Goal: Task Accomplishment & Management: Use online tool/utility

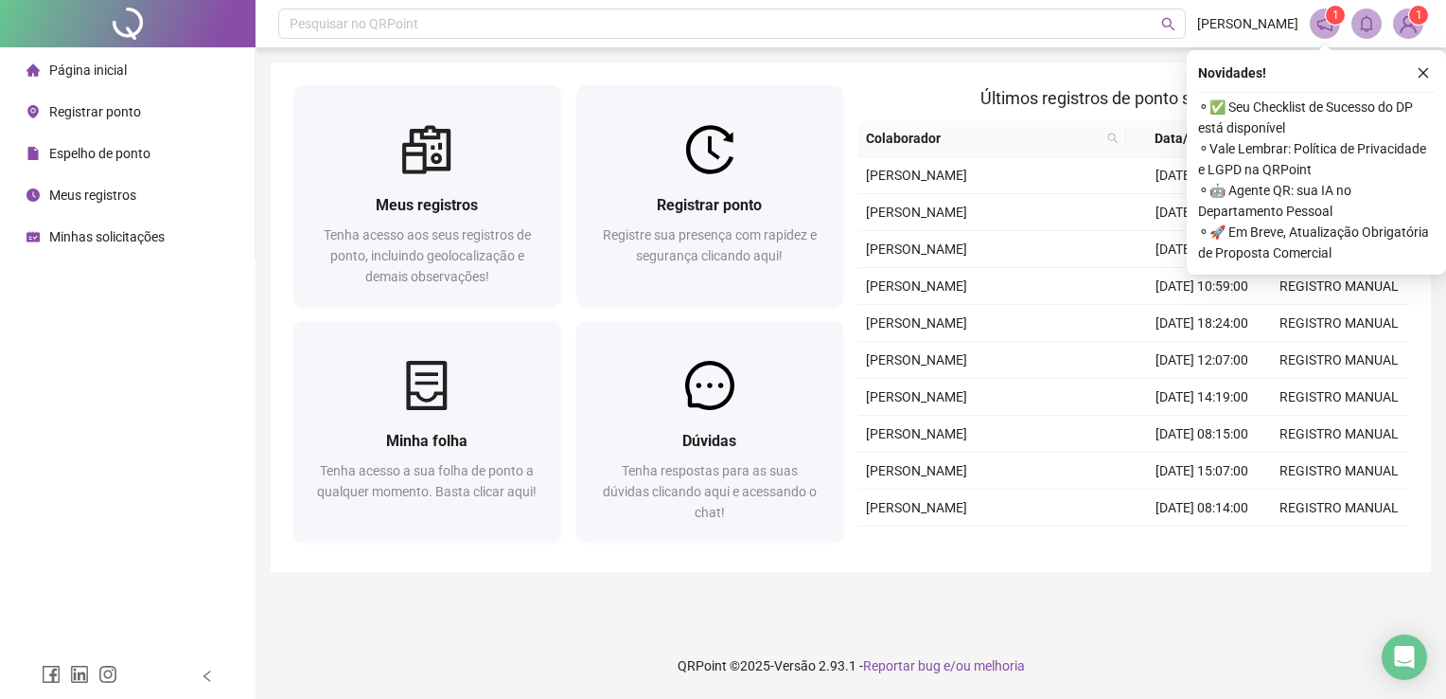
click at [85, 149] on span "Espelho de ponto" at bounding box center [99, 153] width 101 height 15
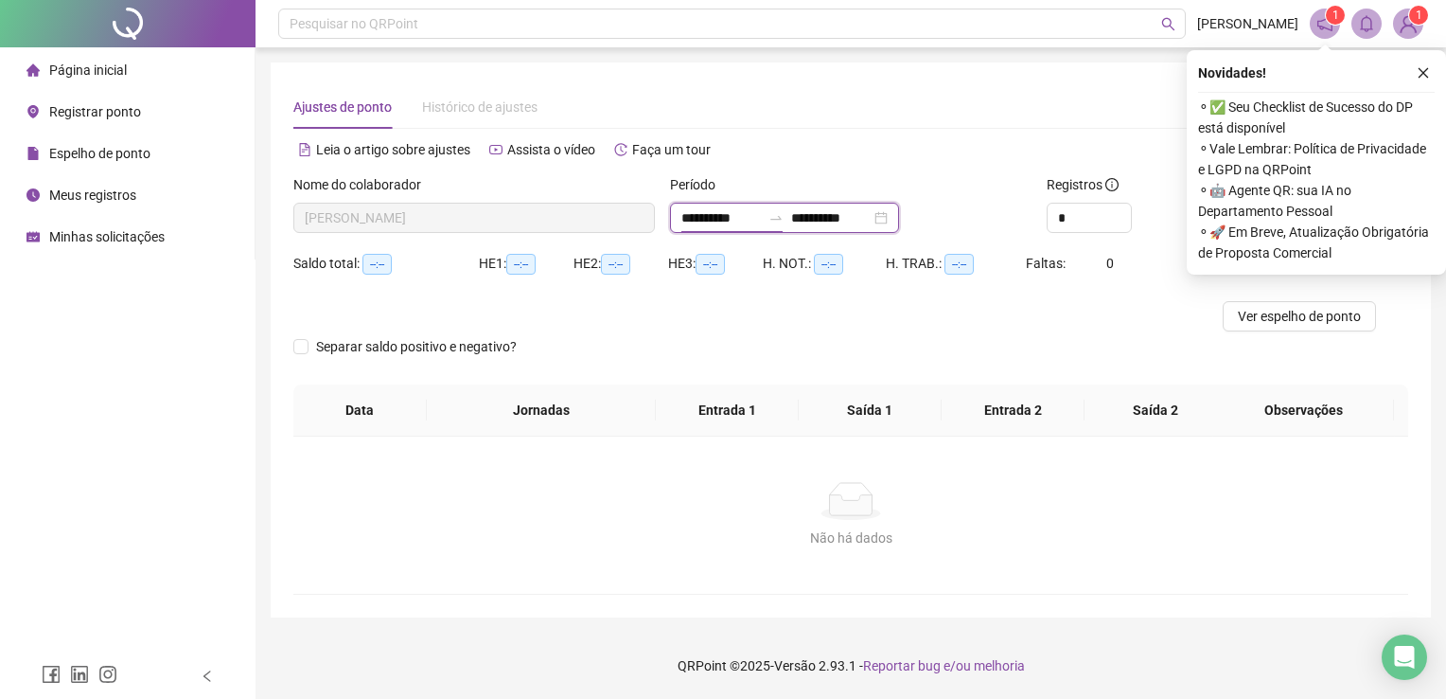
click at [750, 218] on input "**********" at bounding box center [722, 217] width 80 height 21
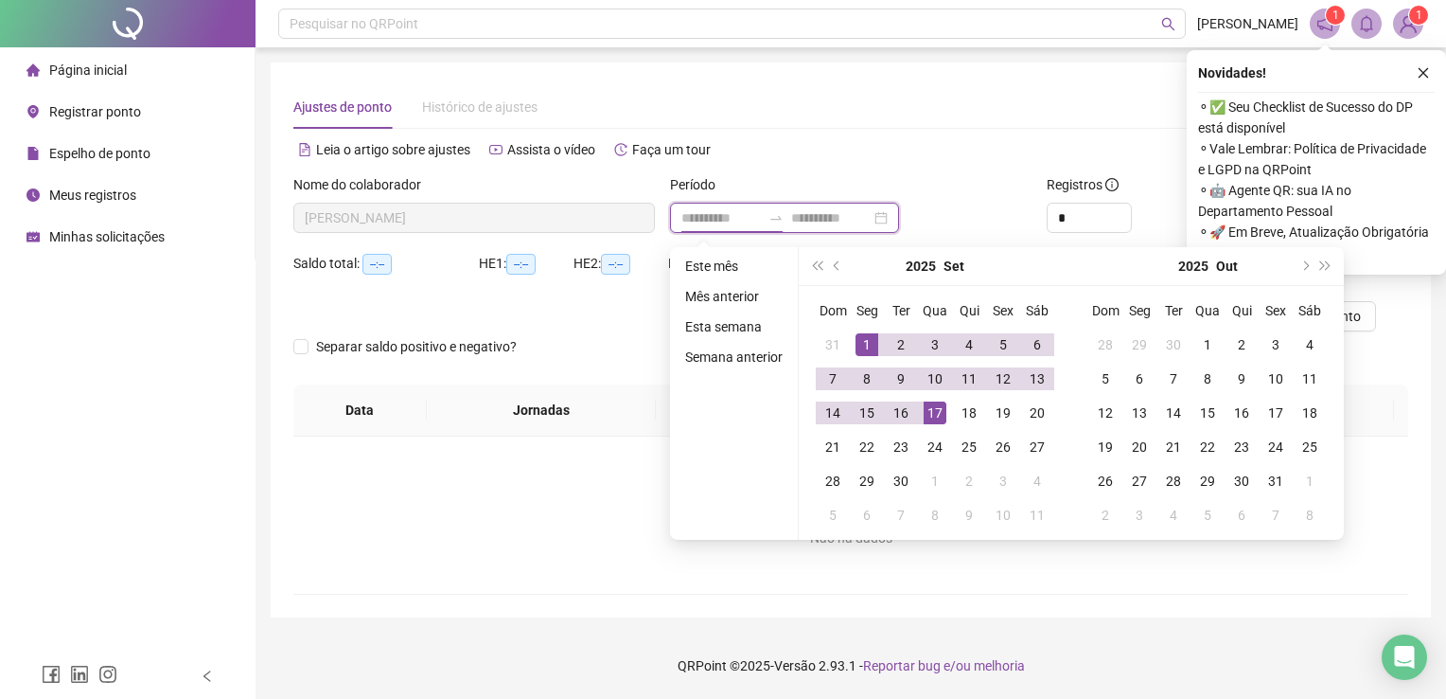
type input "**********"
click at [830, 263] on button "prev-year" at bounding box center [837, 266] width 21 height 38
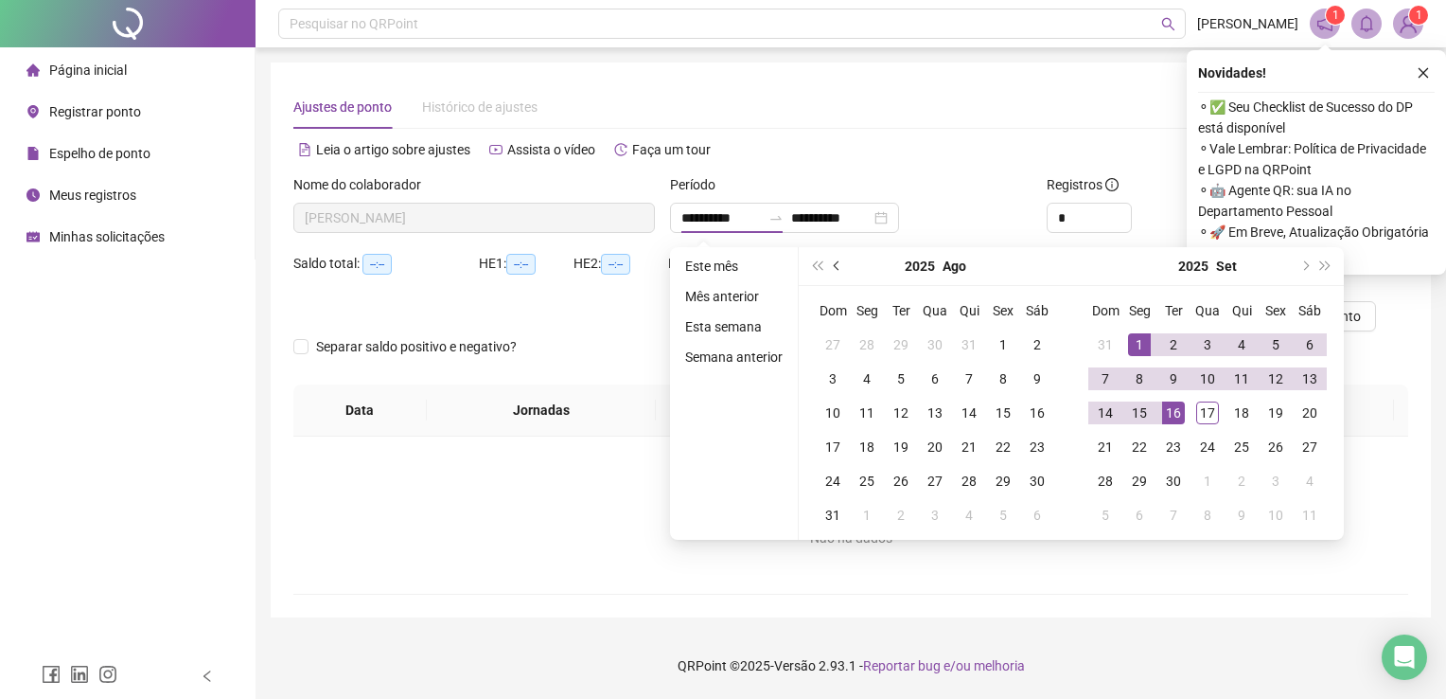
click at [837, 269] on button "prev-year" at bounding box center [837, 266] width 21 height 38
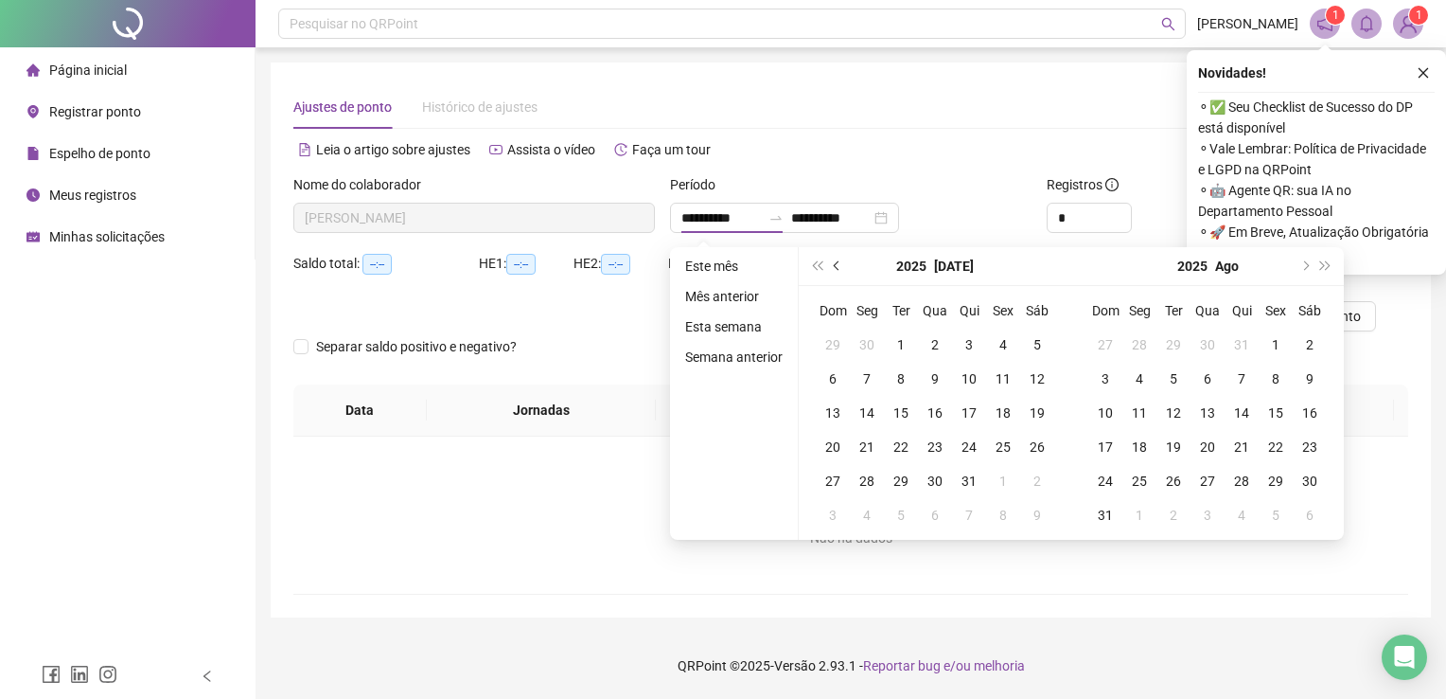
click at [837, 269] on button "prev-year" at bounding box center [837, 266] width 21 height 38
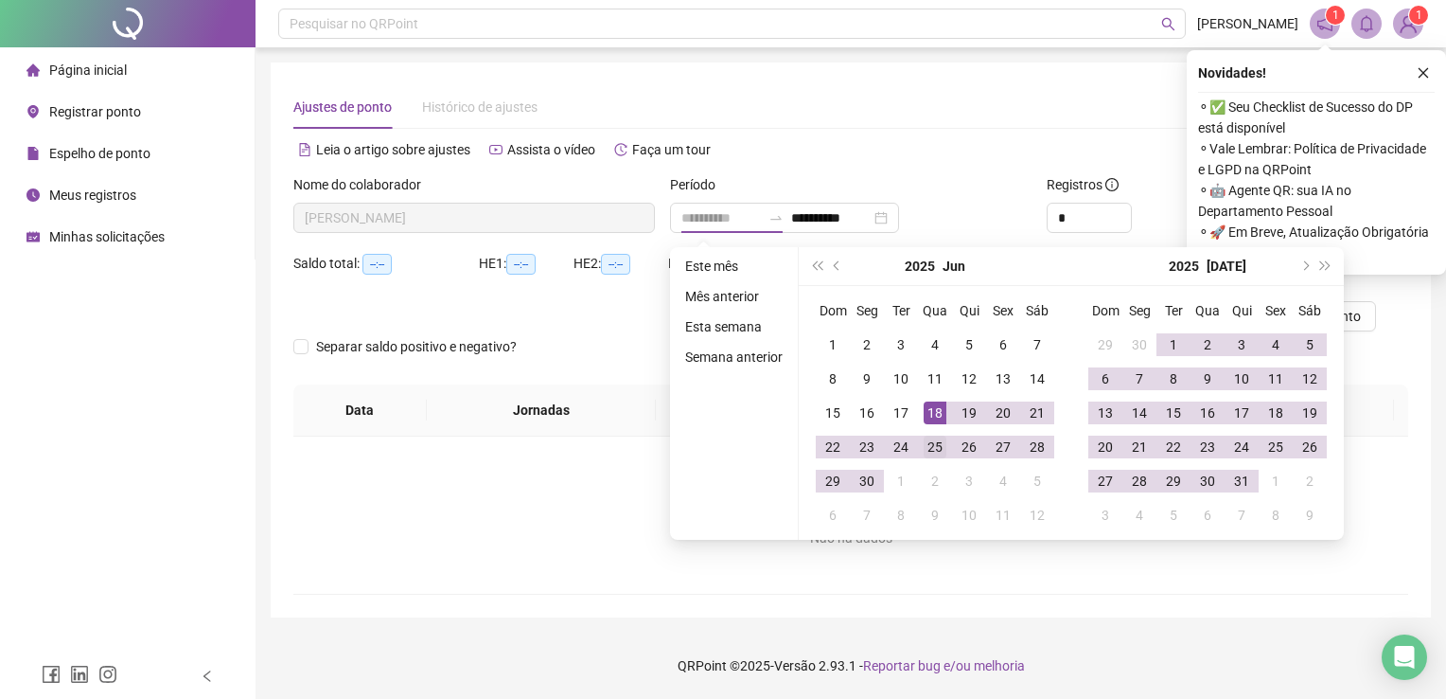
type input "**********"
click at [935, 451] on div "25" at bounding box center [935, 446] width 23 height 23
click at [1321, 267] on span "super-next-year" at bounding box center [1325, 265] width 9 height 9
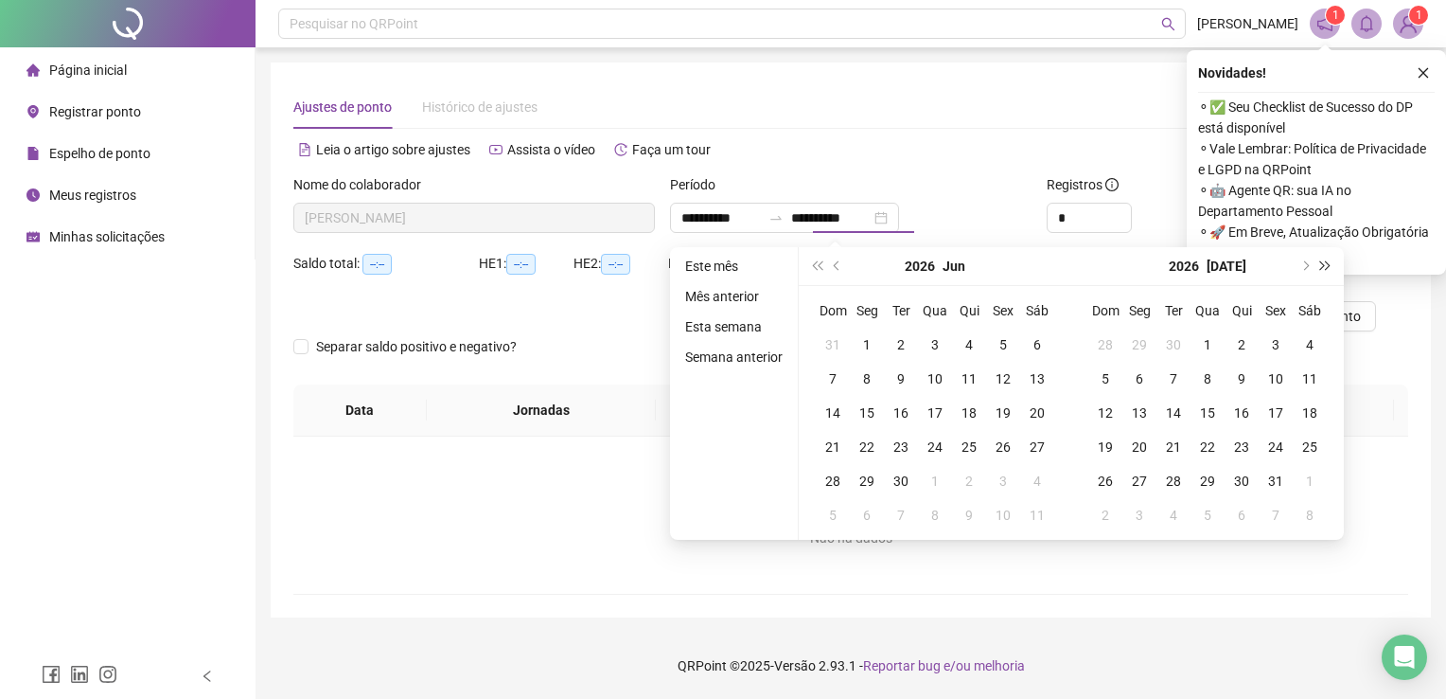
click at [1321, 267] on span "super-next-year" at bounding box center [1325, 265] width 9 height 9
click at [840, 265] on span "prev-year" at bounding box center [838, 265] width 9 height 9
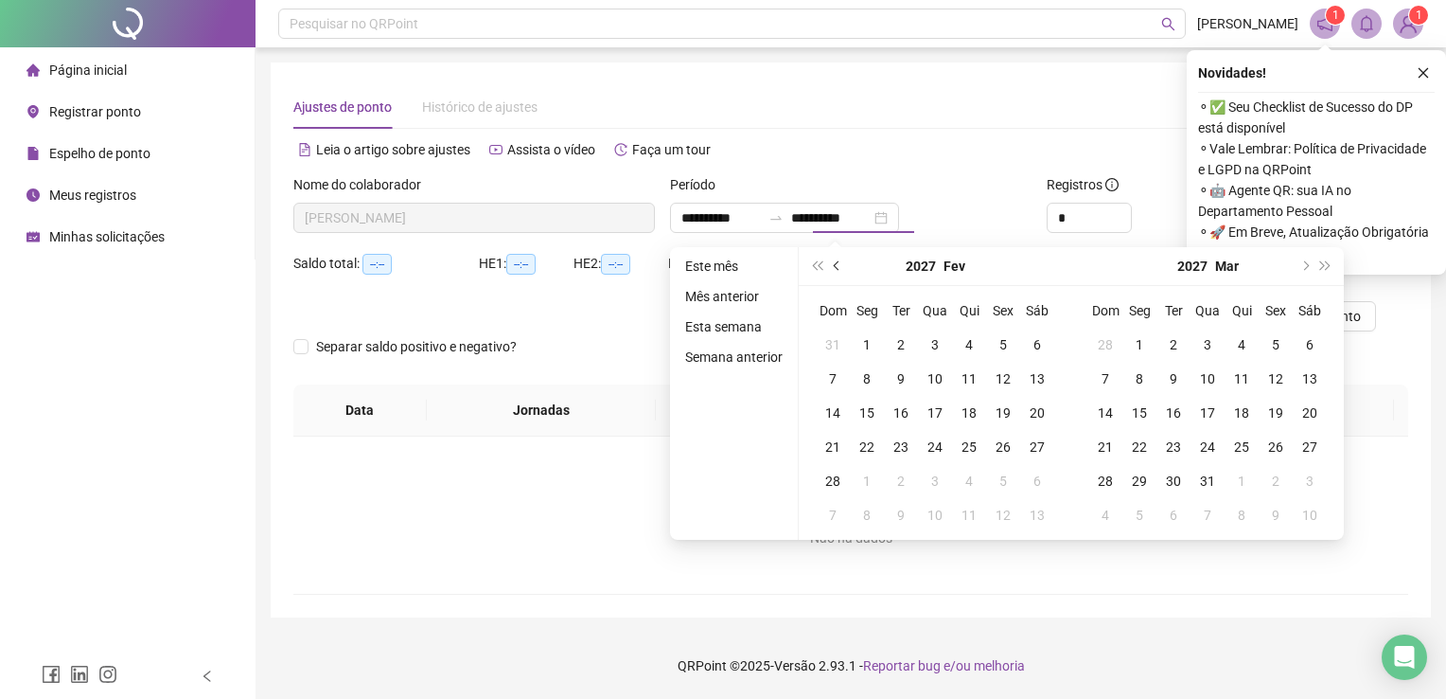
click at [840, 265] on span "prev-year" at bounding box center [838, 265] width 9 height 9
click at [818, 265] on span "super-prev-year" at bounding box center [816, 265] width 9 height 9
click at [838, 264] on span "prev-year" at bounding box center [838, 265] width 9 height 9
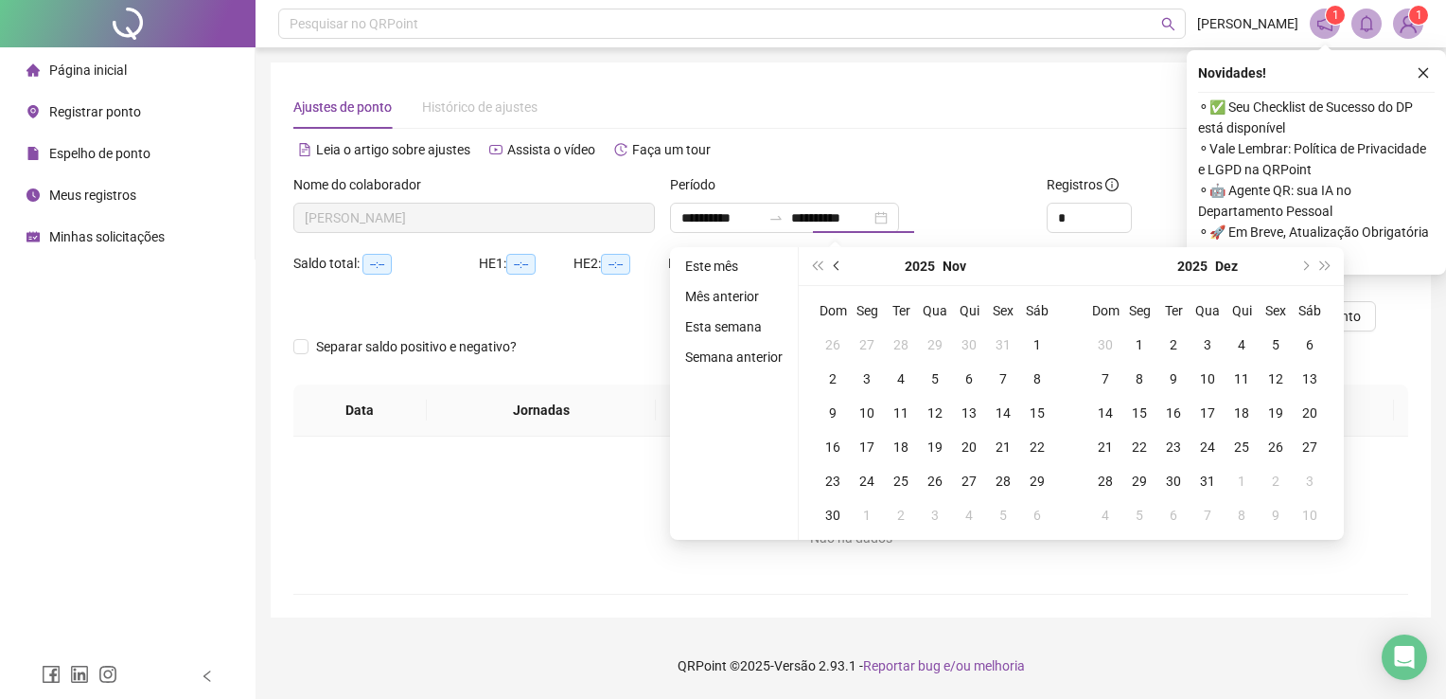
click at [838, 264] on span "prev-year" at bounding box center [838, 265] width 9 height 9
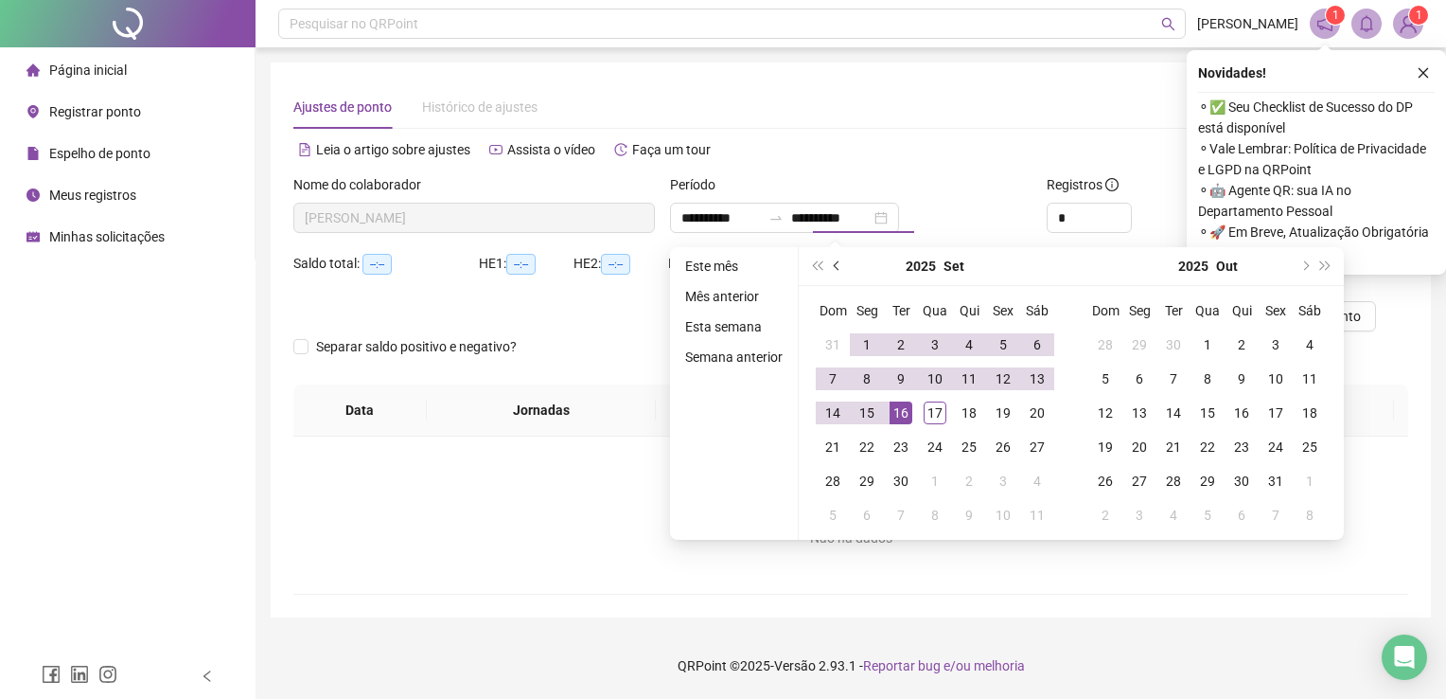
click at [838, 264] on span "prev-year" at bounding box center [838, 265] width 9 height 9
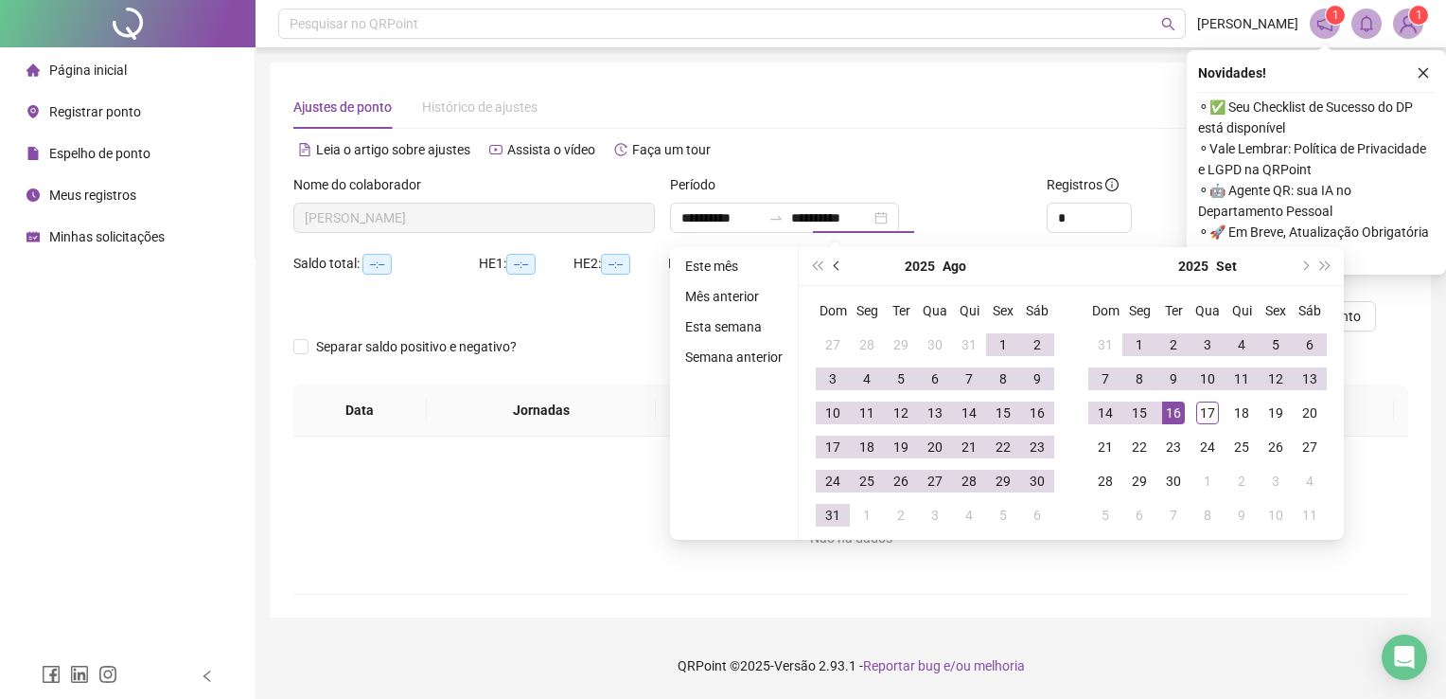
click at [838, 264] on span "prev-year" at bounding box center [838, 265] width 9 height 9
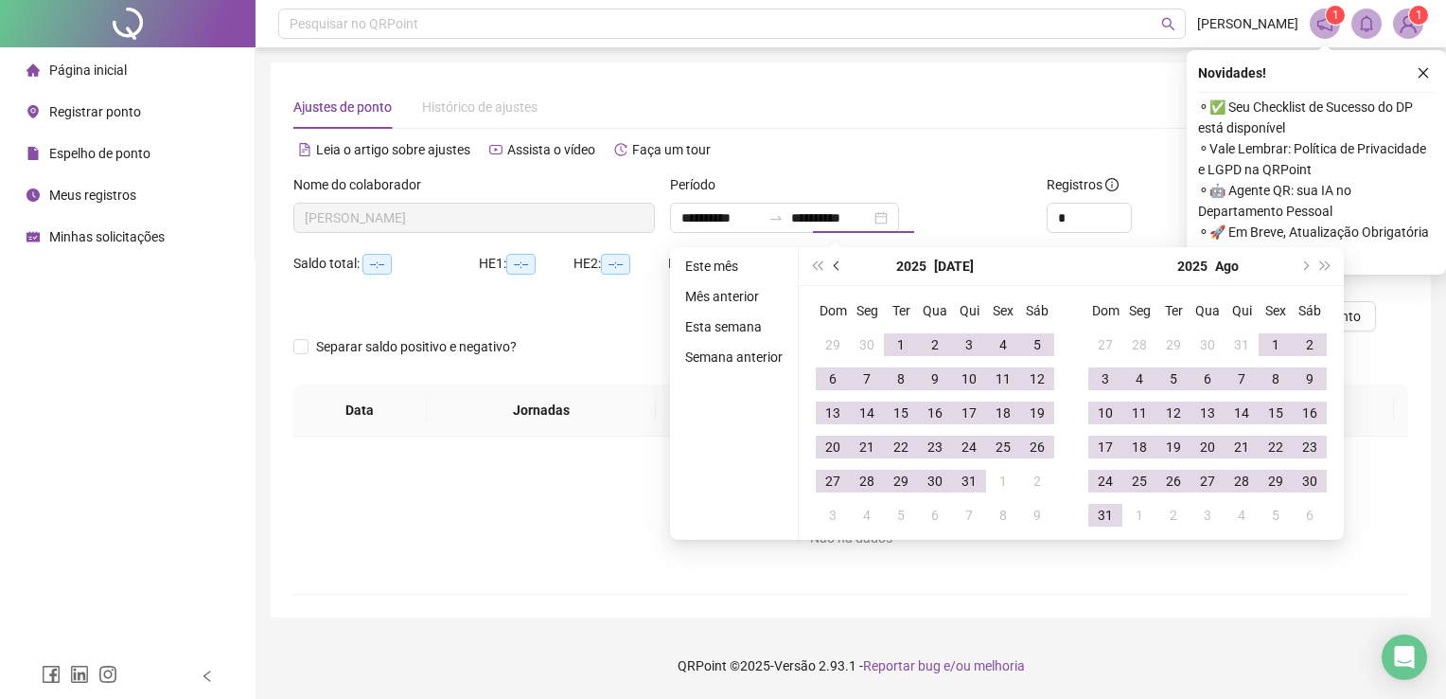
click at [838, 264] on span "prev-year" at bounding box center [838, 265] width 9 height 9
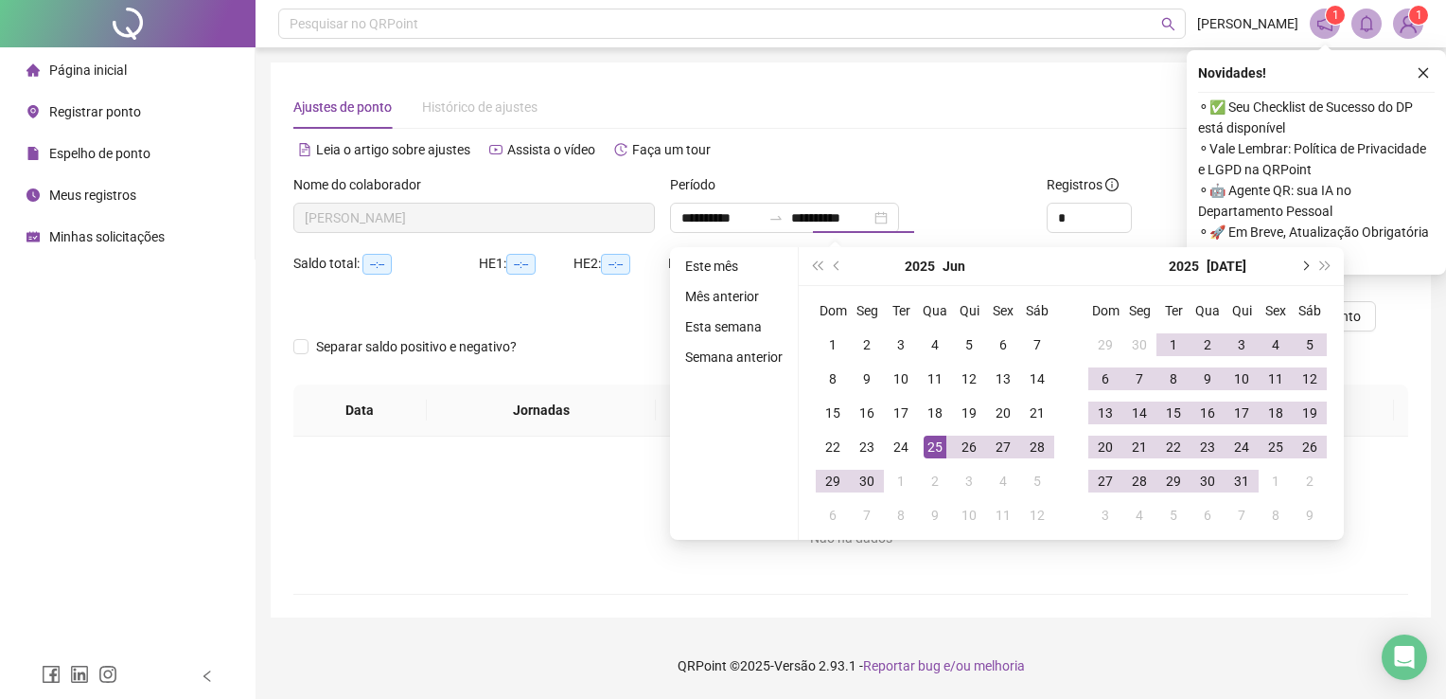
click at [1302, 271] on button "next-year" at bounding box center [1304, 266] width 21 height 38
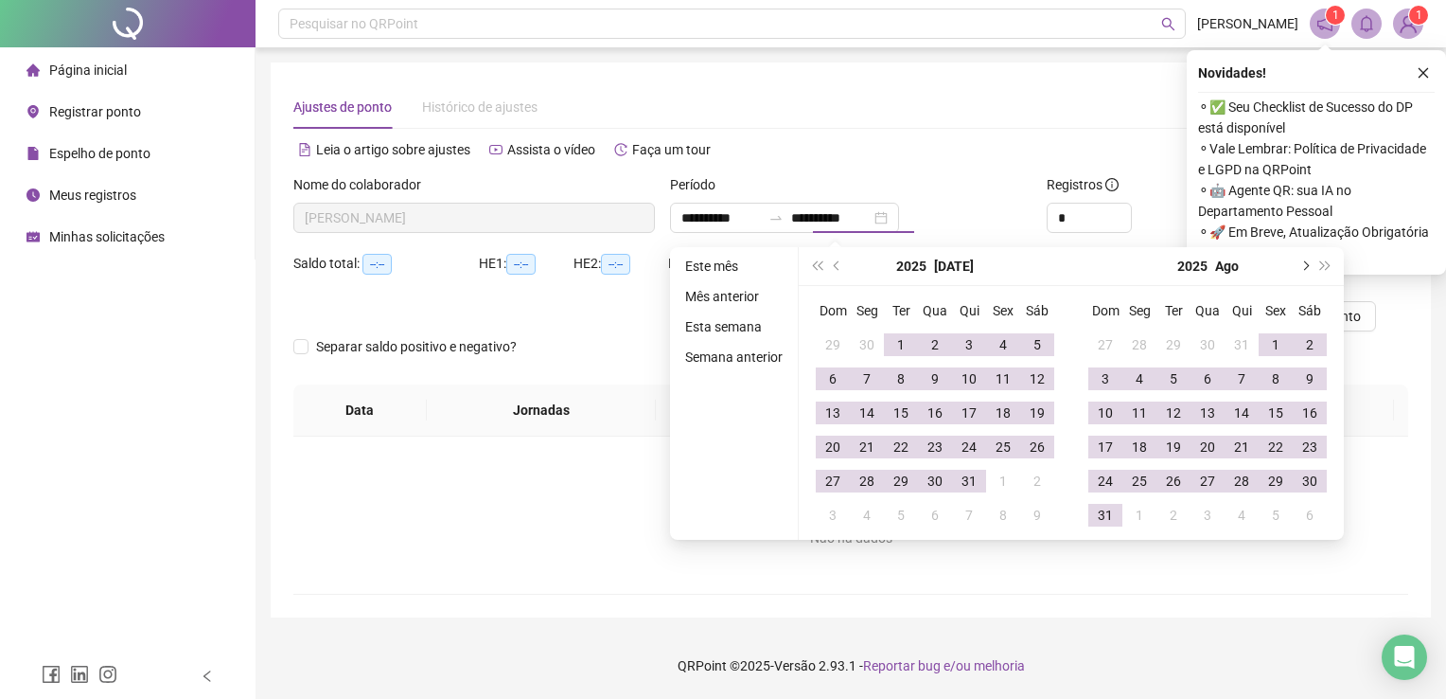
click at [1303, 271] on button "next-year" at bounding box center [1304, 266] width 21 height 38
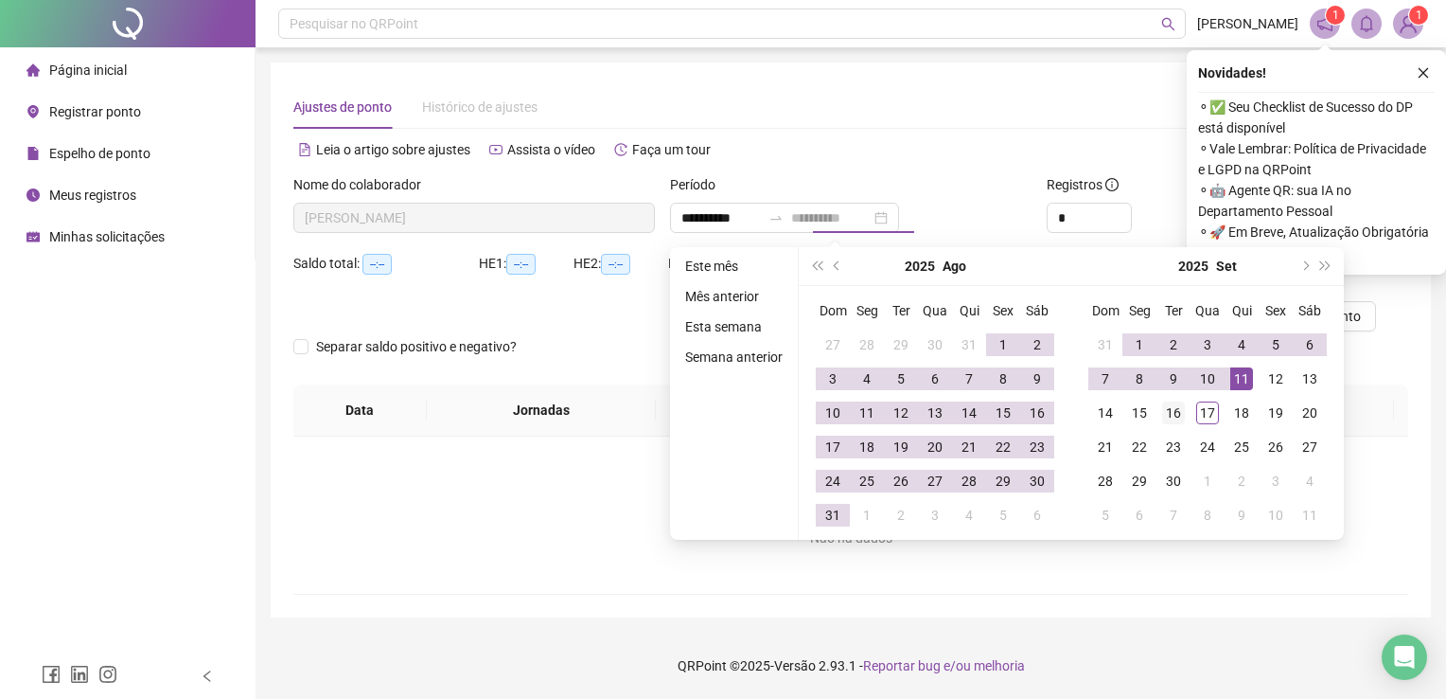
type input "**********"
click at [1169, 414] on div "16" at bounding box center [1173, 412] width 23 height 23
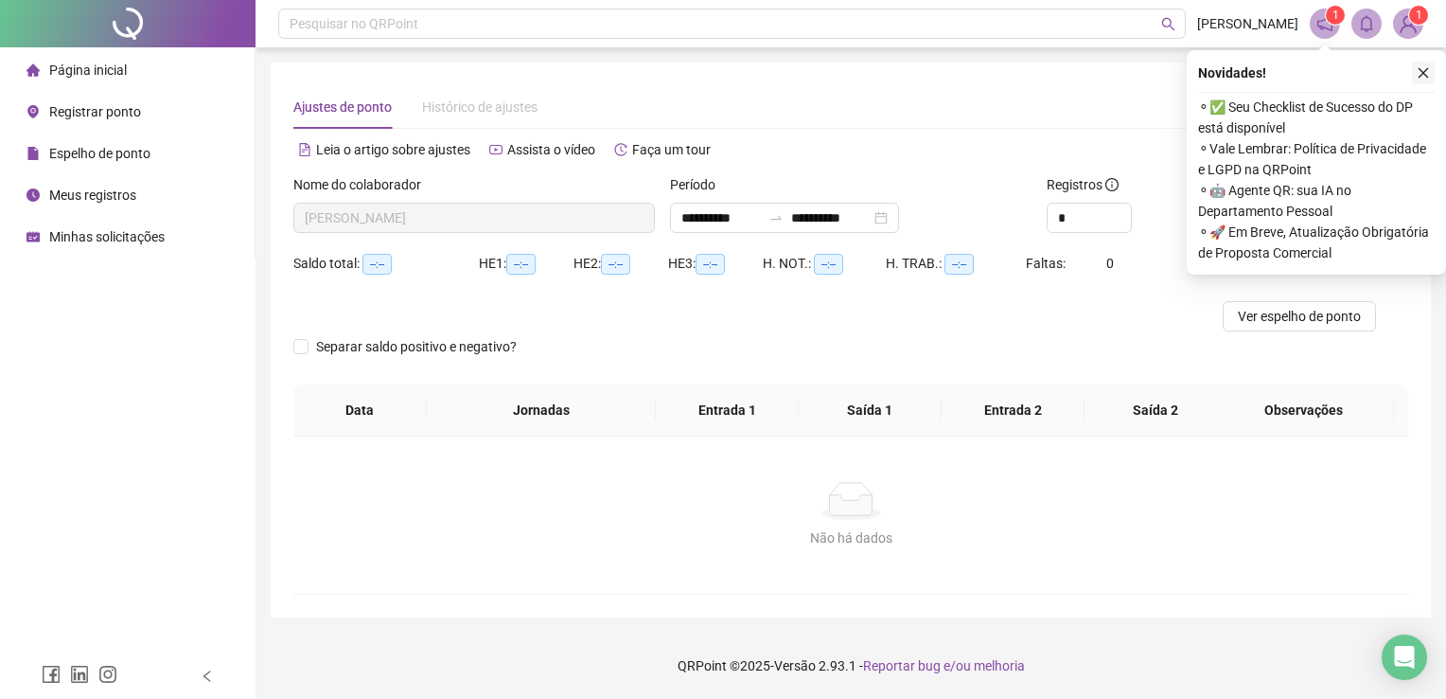
click at [1423, 73] on icon "close" at bounding box center [1424, 73] width 10 height 10
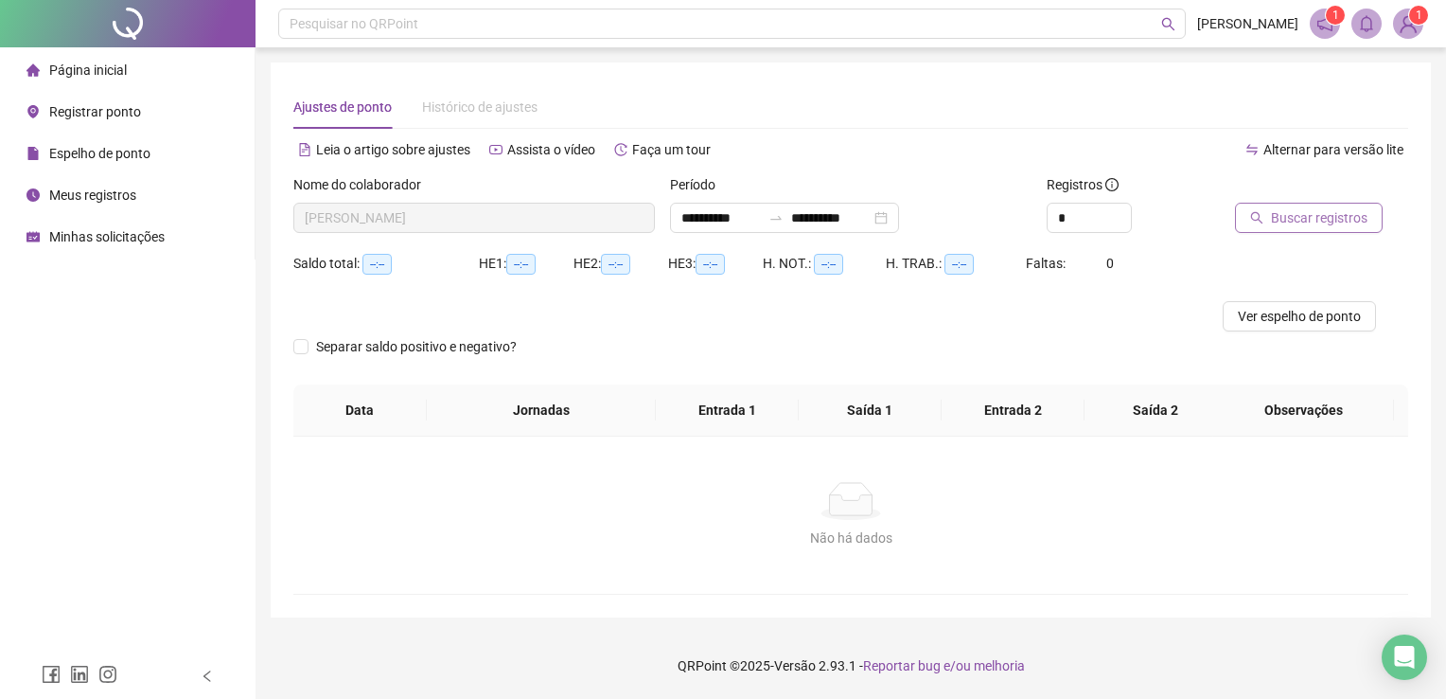
click at [1307, 214] on span "Buscar registros" at bounding box center [1319, 217] width 97 height 21
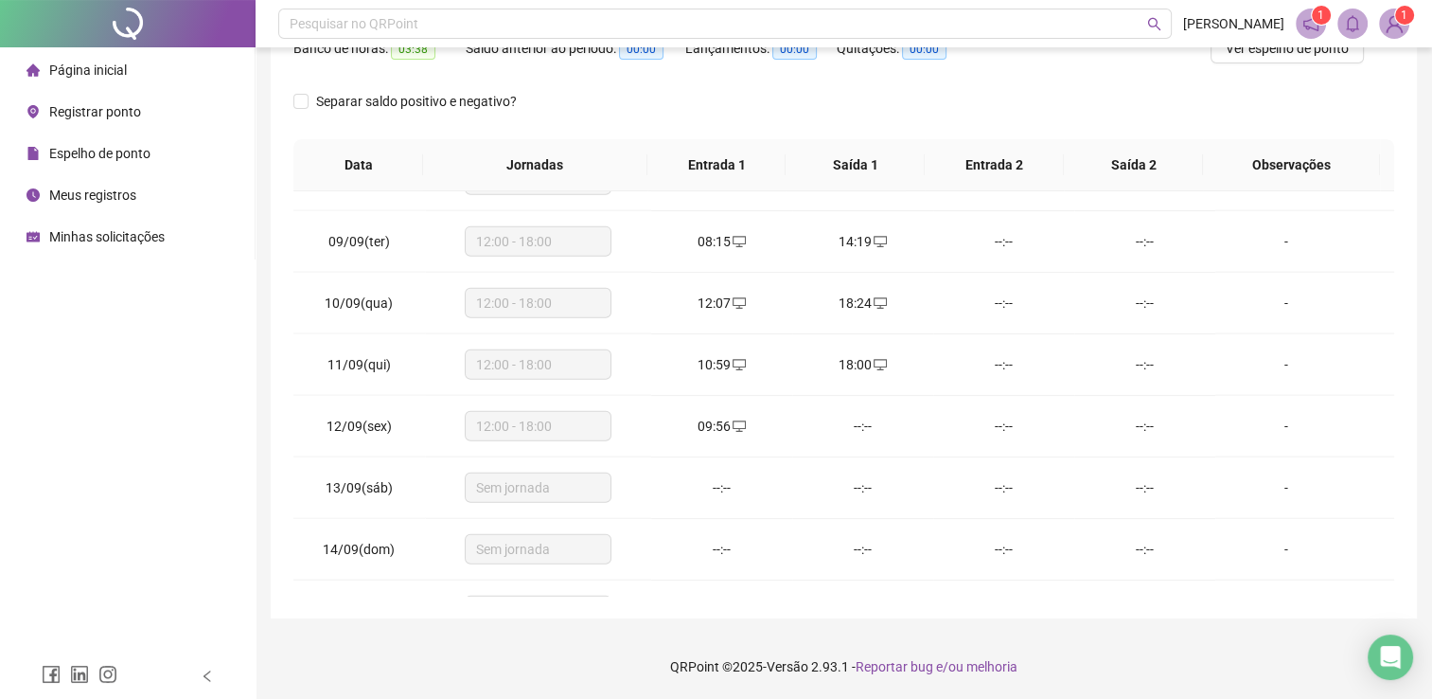
scroll to position [4748, 0]
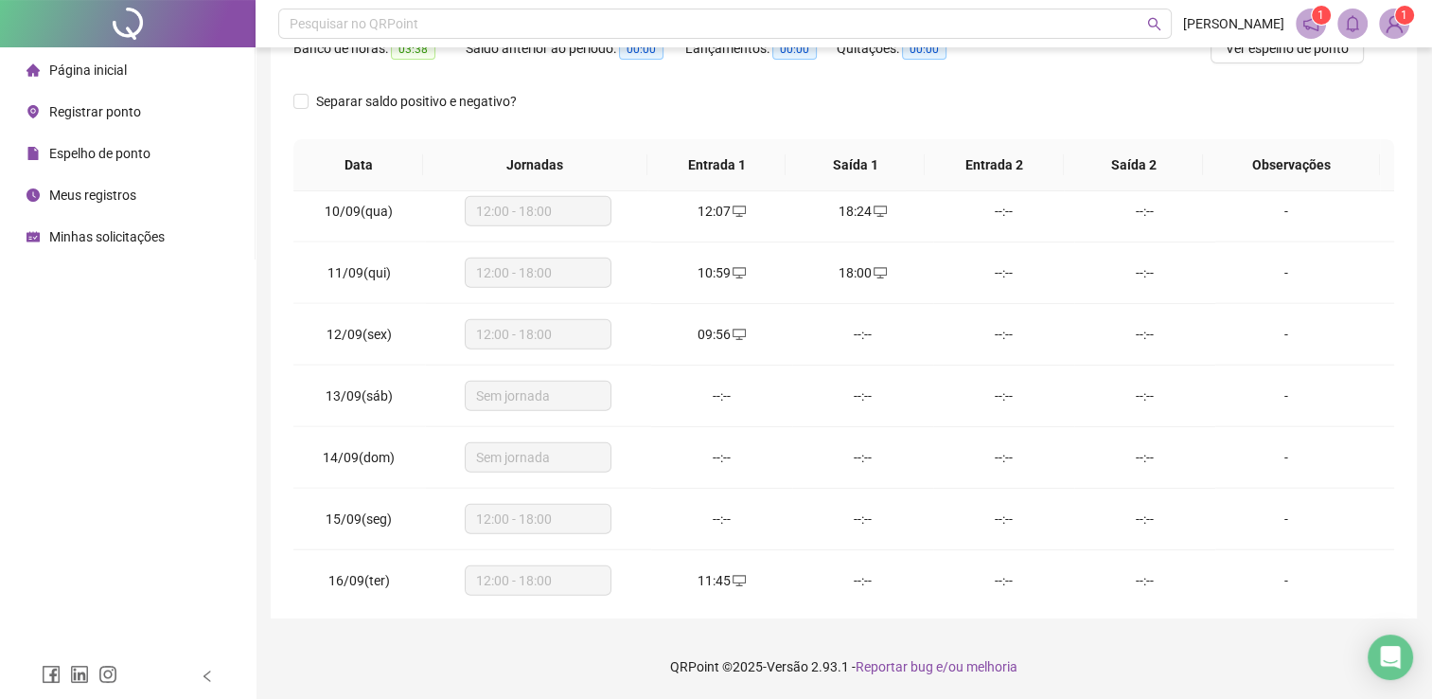
click at [126, 115] on span "Registrar ponto" at bounding box center [95, 111] width 92 height 15
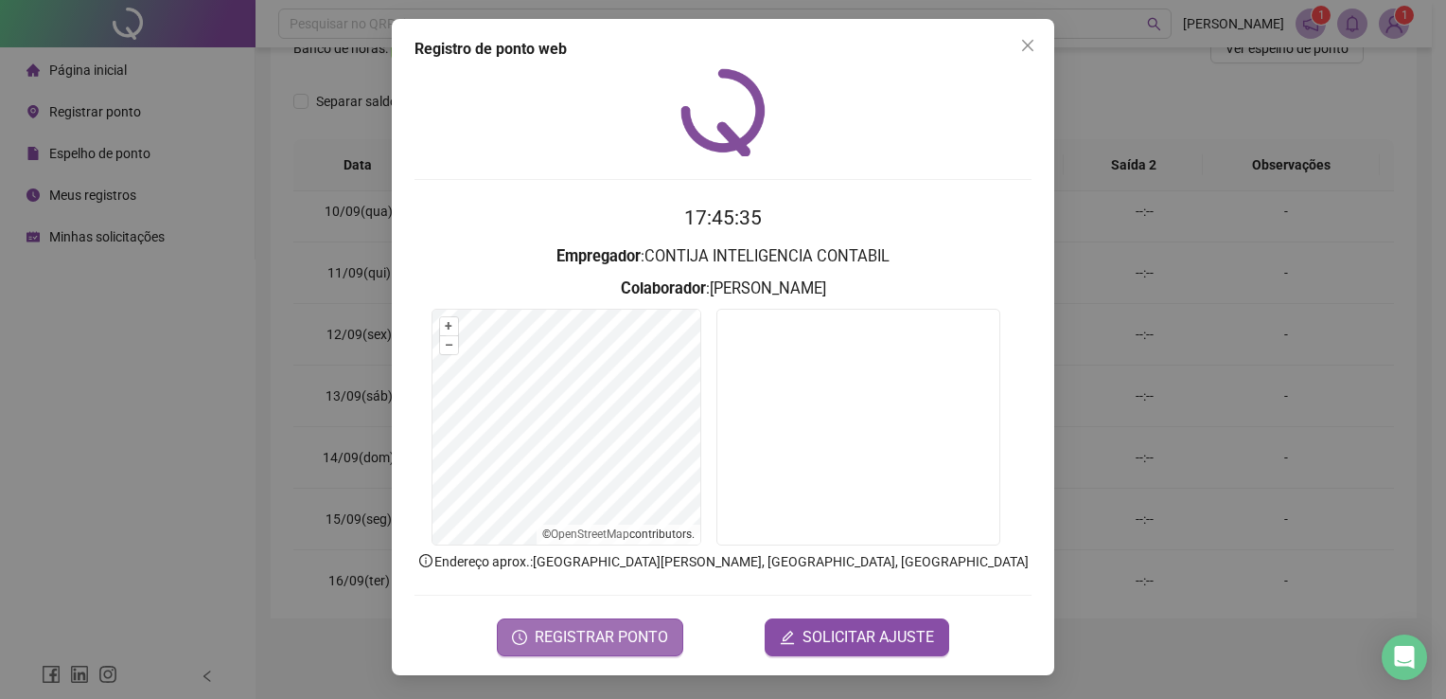
click at [617, 632] on span "REGISTRAR PONTO" at bounding box center [601, 637] width 133 height 23
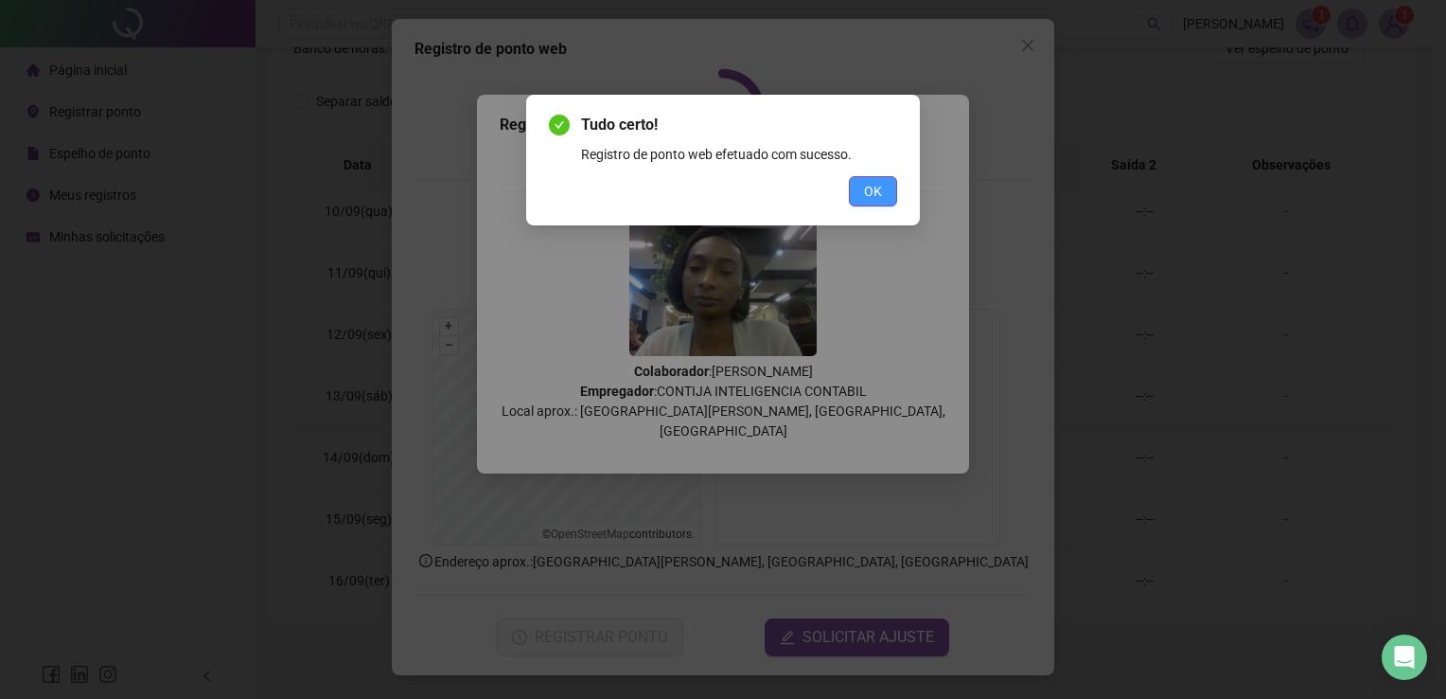
click at [876, 195] on span "OK" at bounding box center [873, 191] width 18 height 21
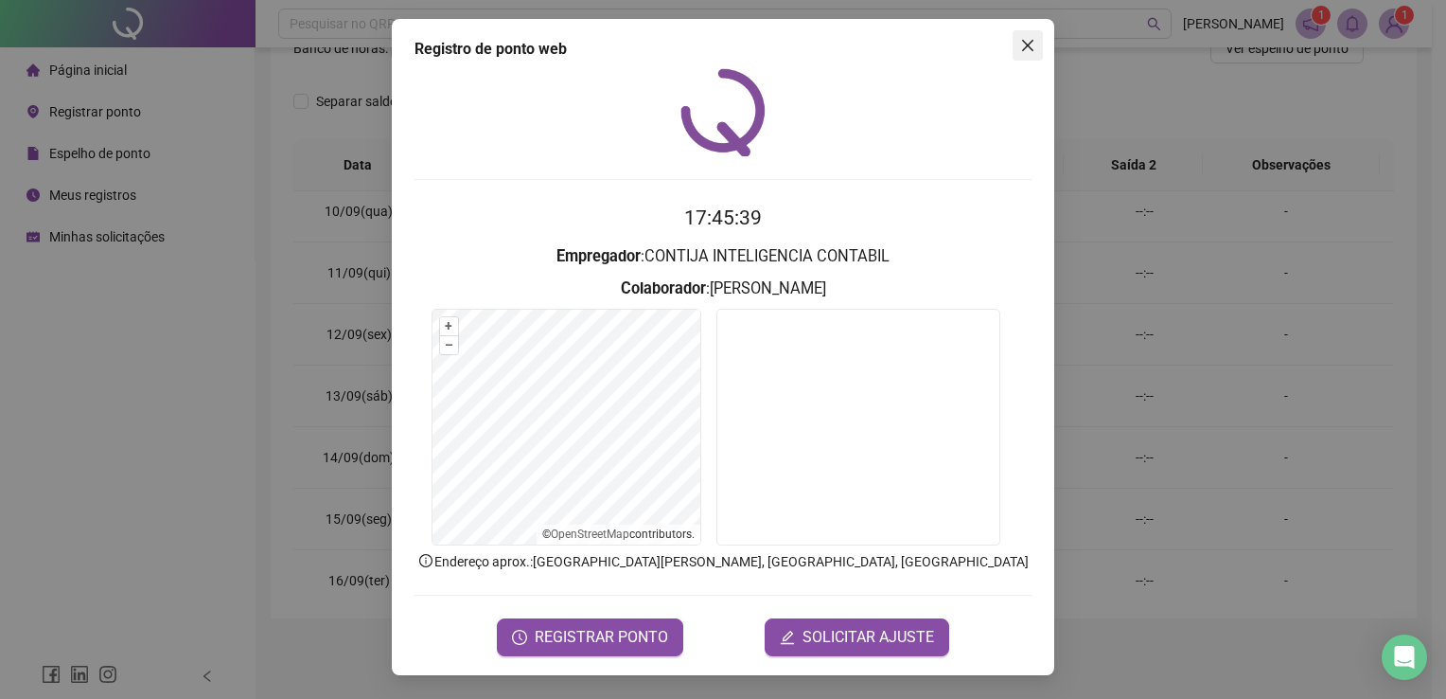
click at [1026, 46] on icon "close" at bounding box center [1027, 45] width 11 height 11
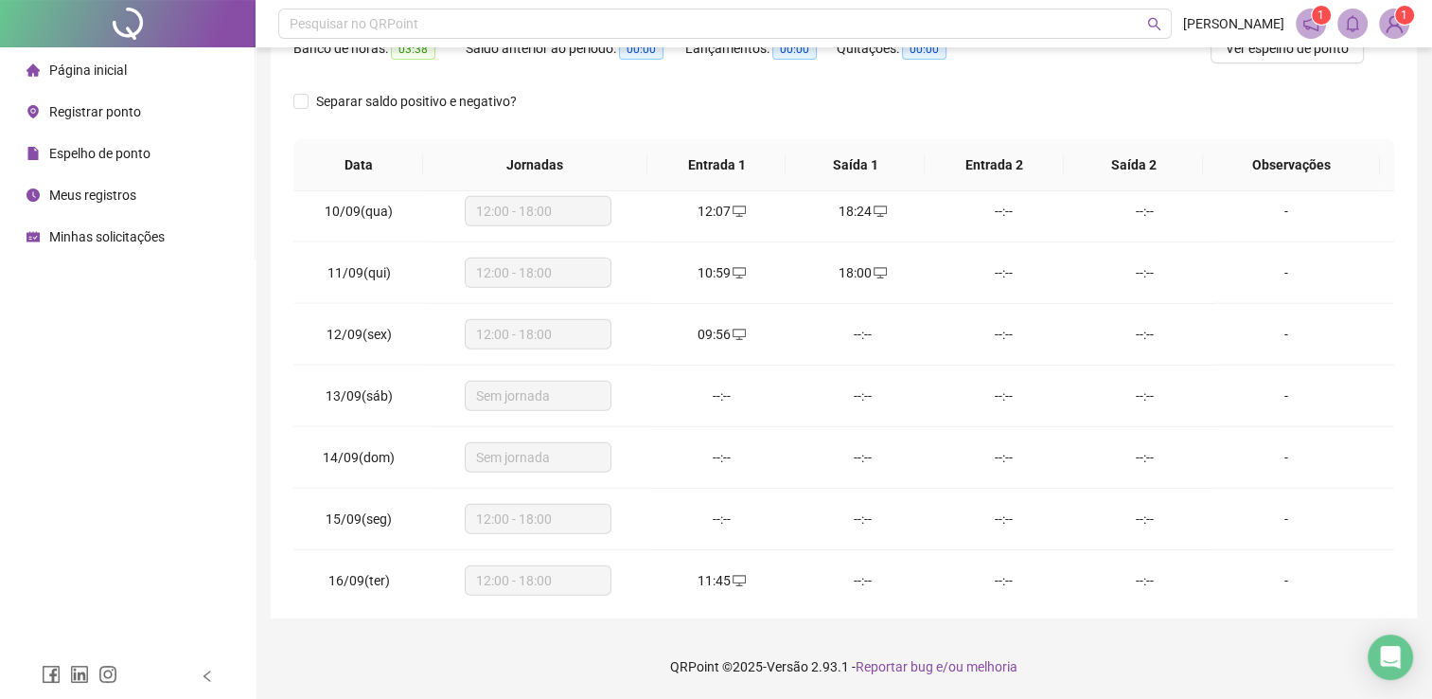
click at [83, 77] on span "Página inicial" at bounding box center [88, 69] width 78 height 15
